Goal: Information Seeking & Learning: Learn about a topic

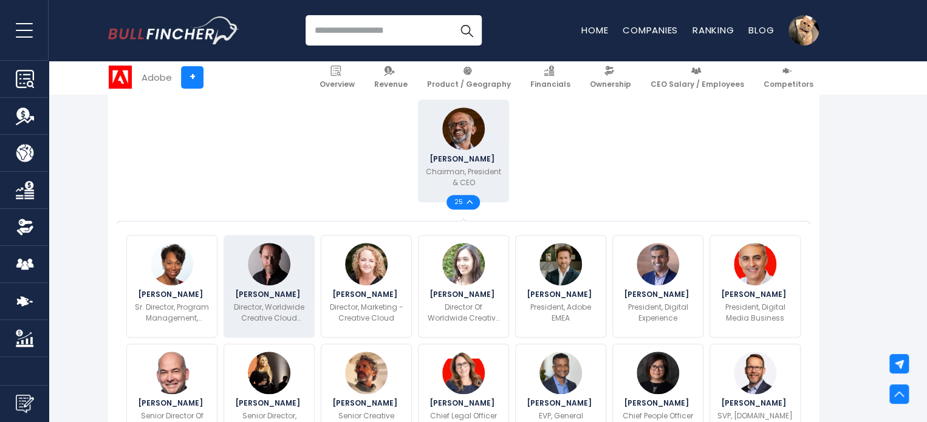
scroll to position [321, 0]
click at [273, 315] on p "Director, Worldwide Creative Cloud [DEMOGRAPHIC_DATA]" at bounding box center [269, 312] width 83 height 22
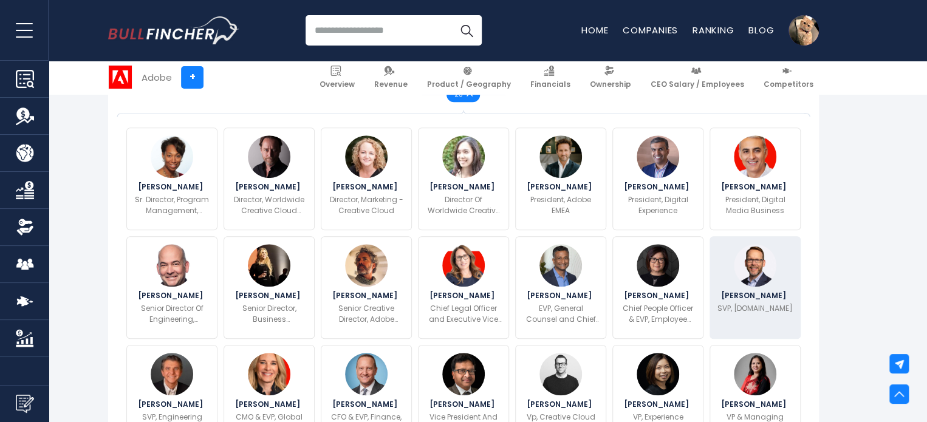
scroll to position [428, 0]
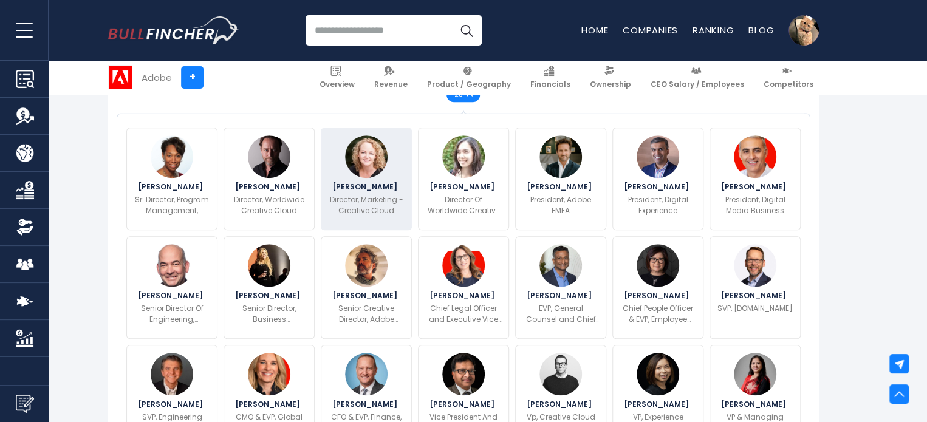
click at [348, 188] on span "[PERSON_NAME]" at bounding box center [366, 186] width 69 height 7
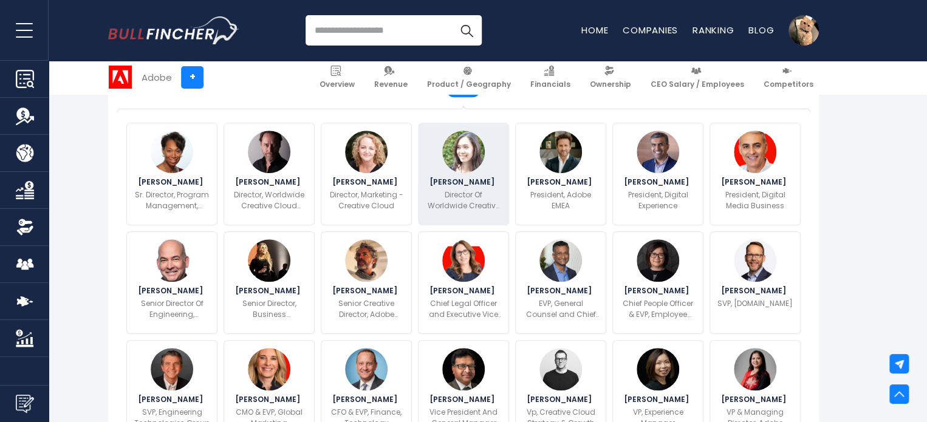
click at [460, 179] on span "[PERSON_NAME]" at bounding box center [463, 182] width 69 height 7
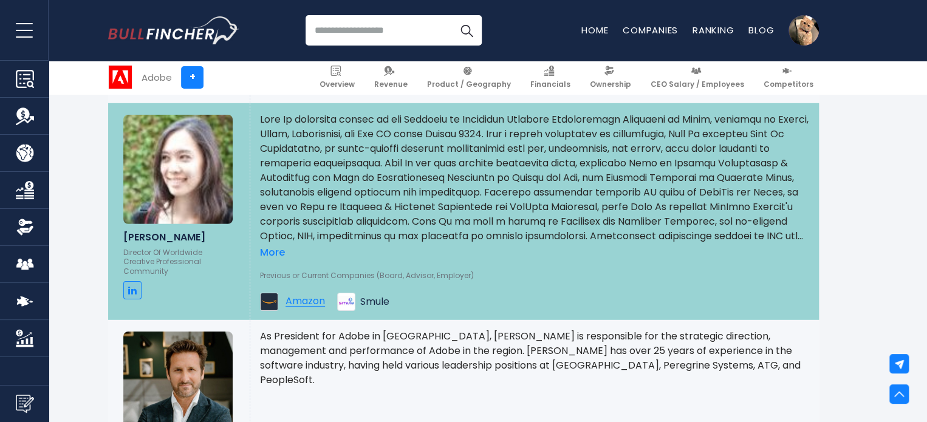
scroll to position [1772, 0]
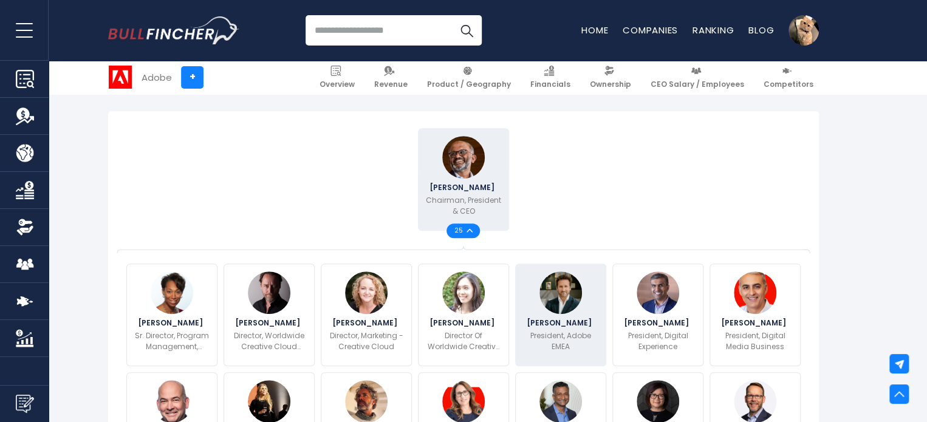
click at [554, 289] on img at bounding box center [560, 293] width 43 height 43
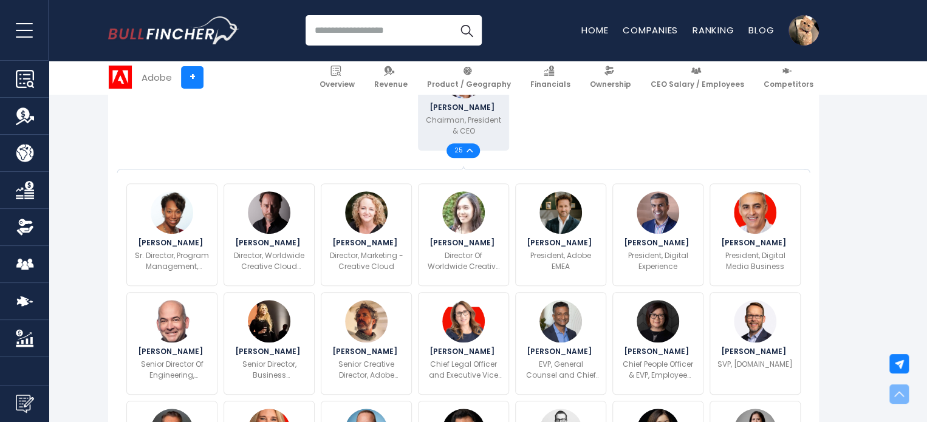
scroll to position [442, 0]
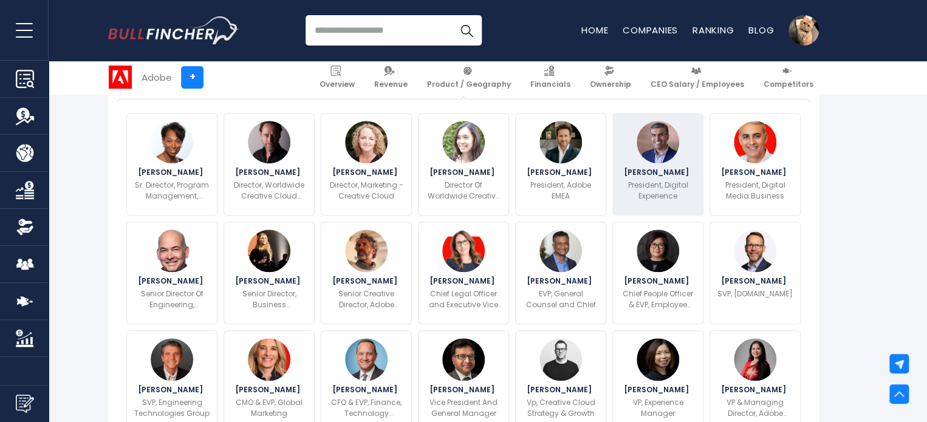
click at [662, 178] on div "[PERSON_NAME] President, Digital Experience" at bounding box center [657, 164] width 91 height 103
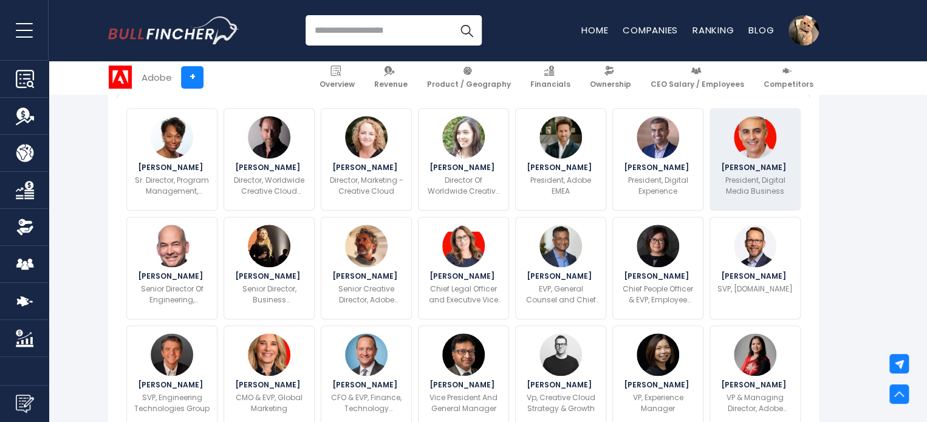
click at [755, 171] on span "[PERSON_NAME]" at bounding box center [755, 167] width 69 height 7
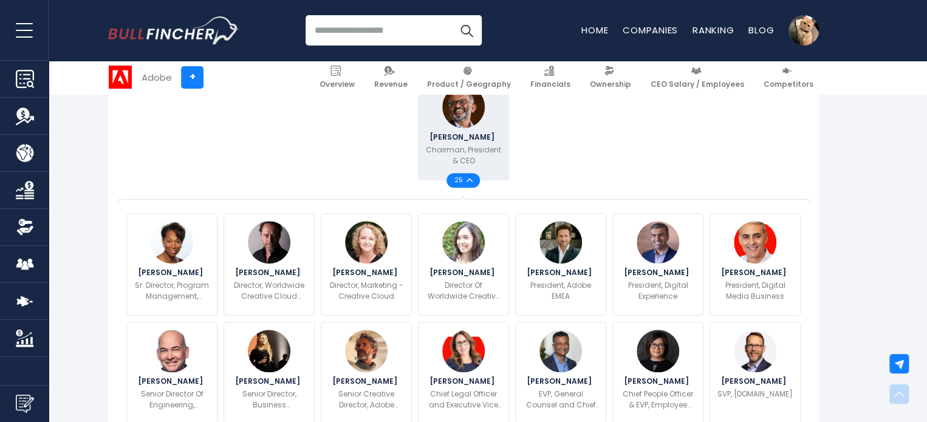
scroll to position [343, 0]
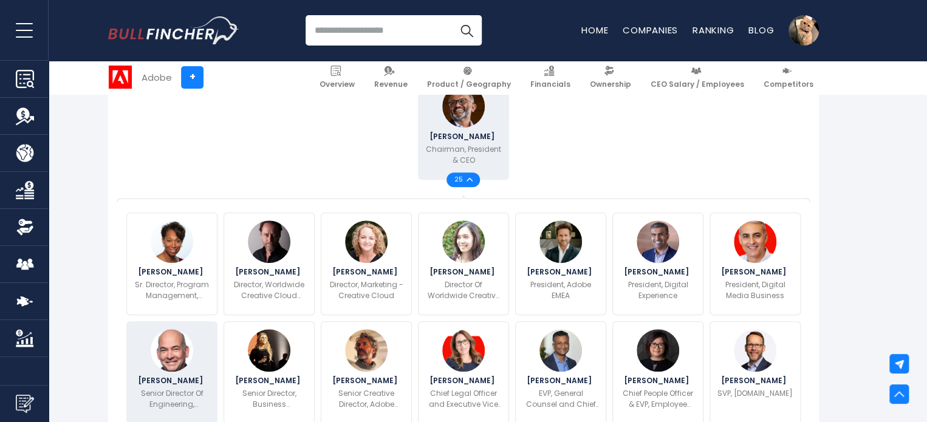
click at [204, 371] on div "[PERSON_NAME] Senior Director Of Engineering, Creative Cloud Experience" at bounding box center [171, 372] width 91 height 103
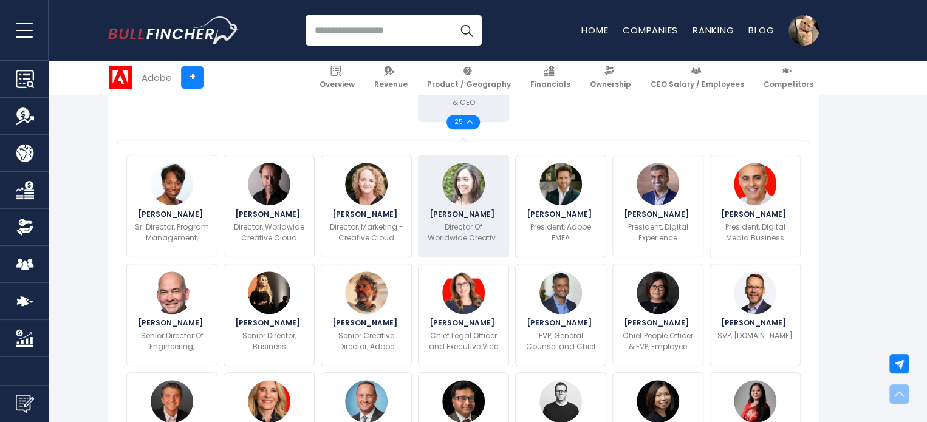
scroll to position [412, 0]
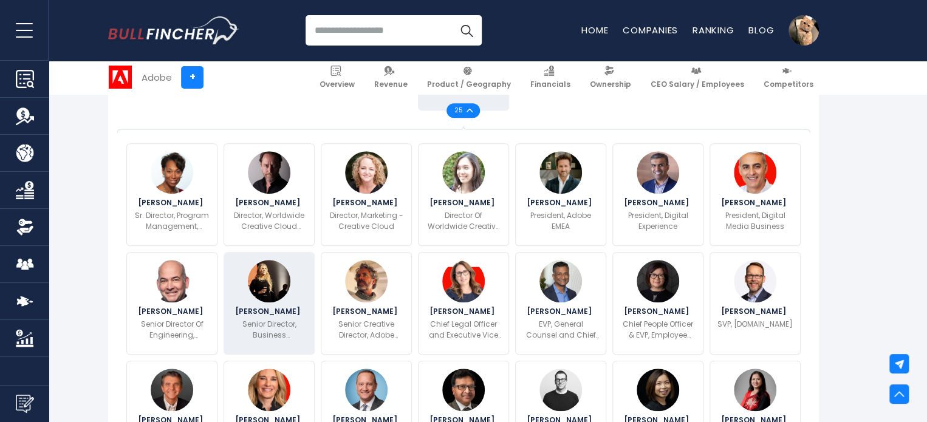
click at [261, 292] on img at bounding box center [269, 281] width 43 height 43
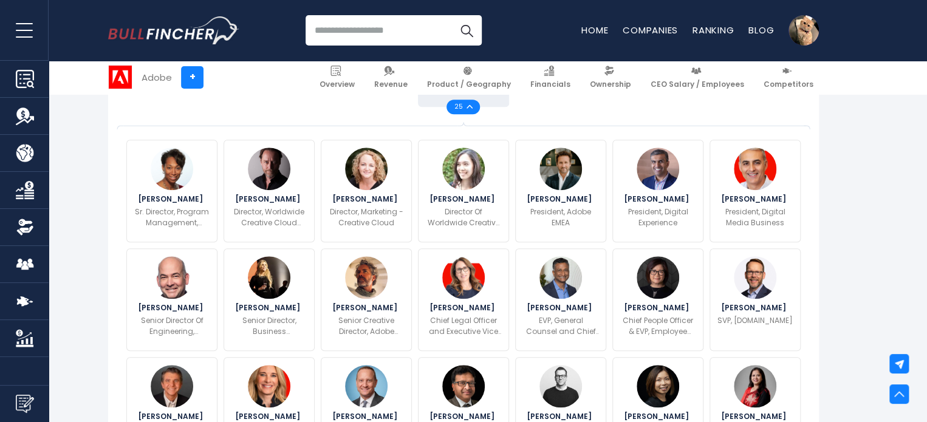
scroll to position [454, 0]
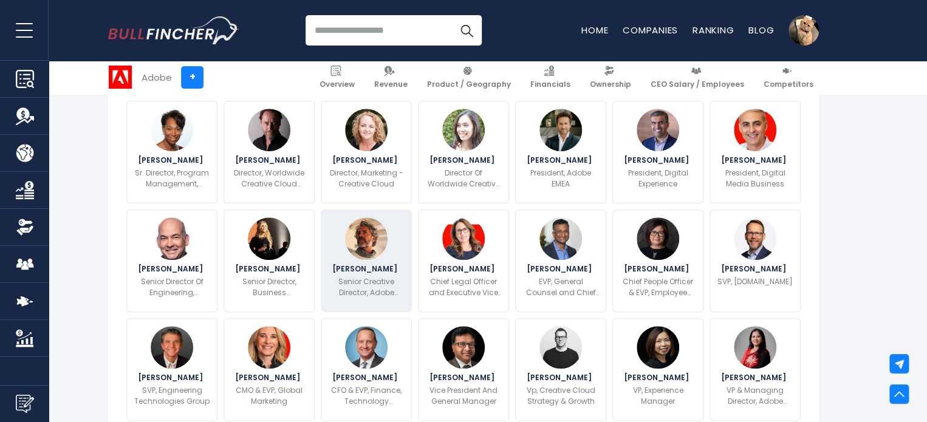
click at [368, 262] on div "[PERSON_NAME] Senior Creative Director, Adobe Studio" at bounding box center [366, 261] width 91 height 103
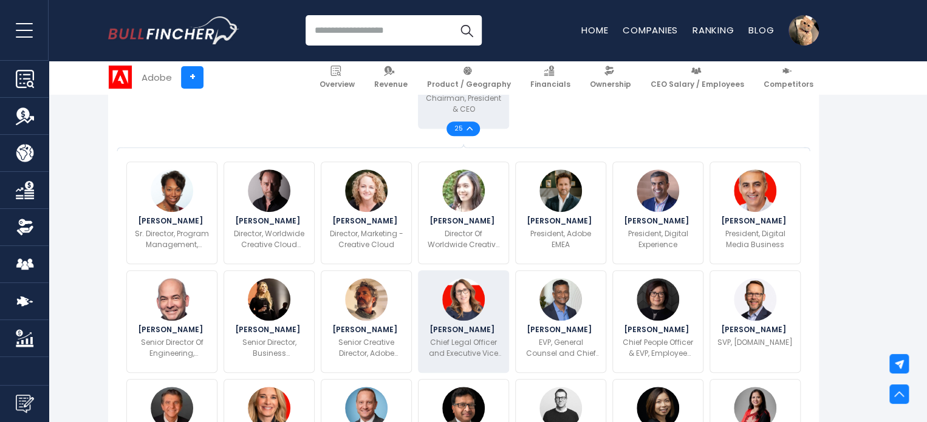
click at [468, 334] on div "[PERSON_NAME] Chief Legal Officer and Executive Vice President, Legal and Gover…" at bounding box center [463, 321] width 91 height 103
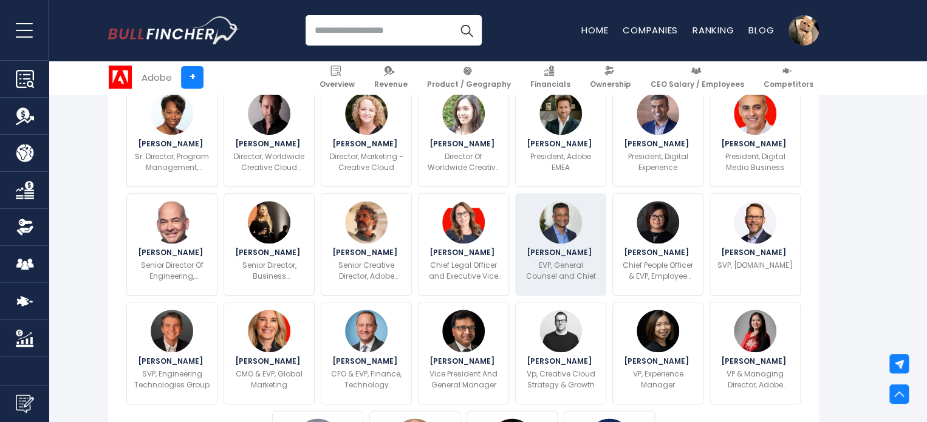
click at [564, 241] on img at bounding box center [560, 222] width 43 height 43
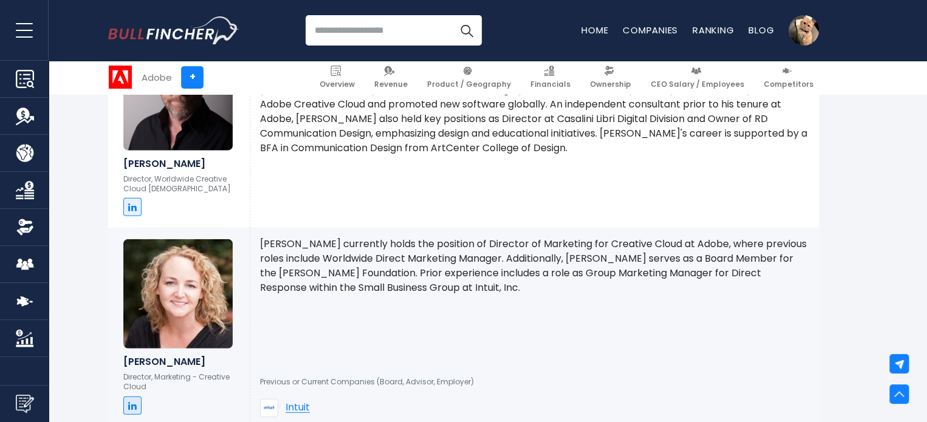
scroll to position [1095, 0]
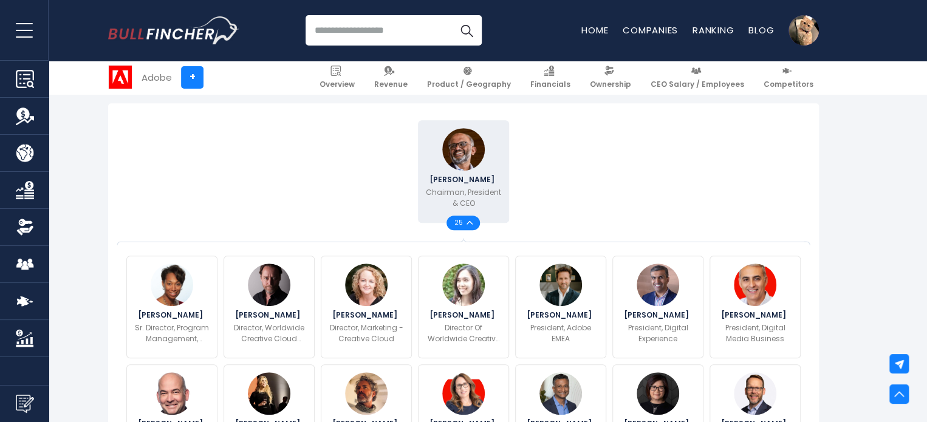
scroll to position [299, 0]
